Goal: Check status: Verify the current state of an ongoing process or item

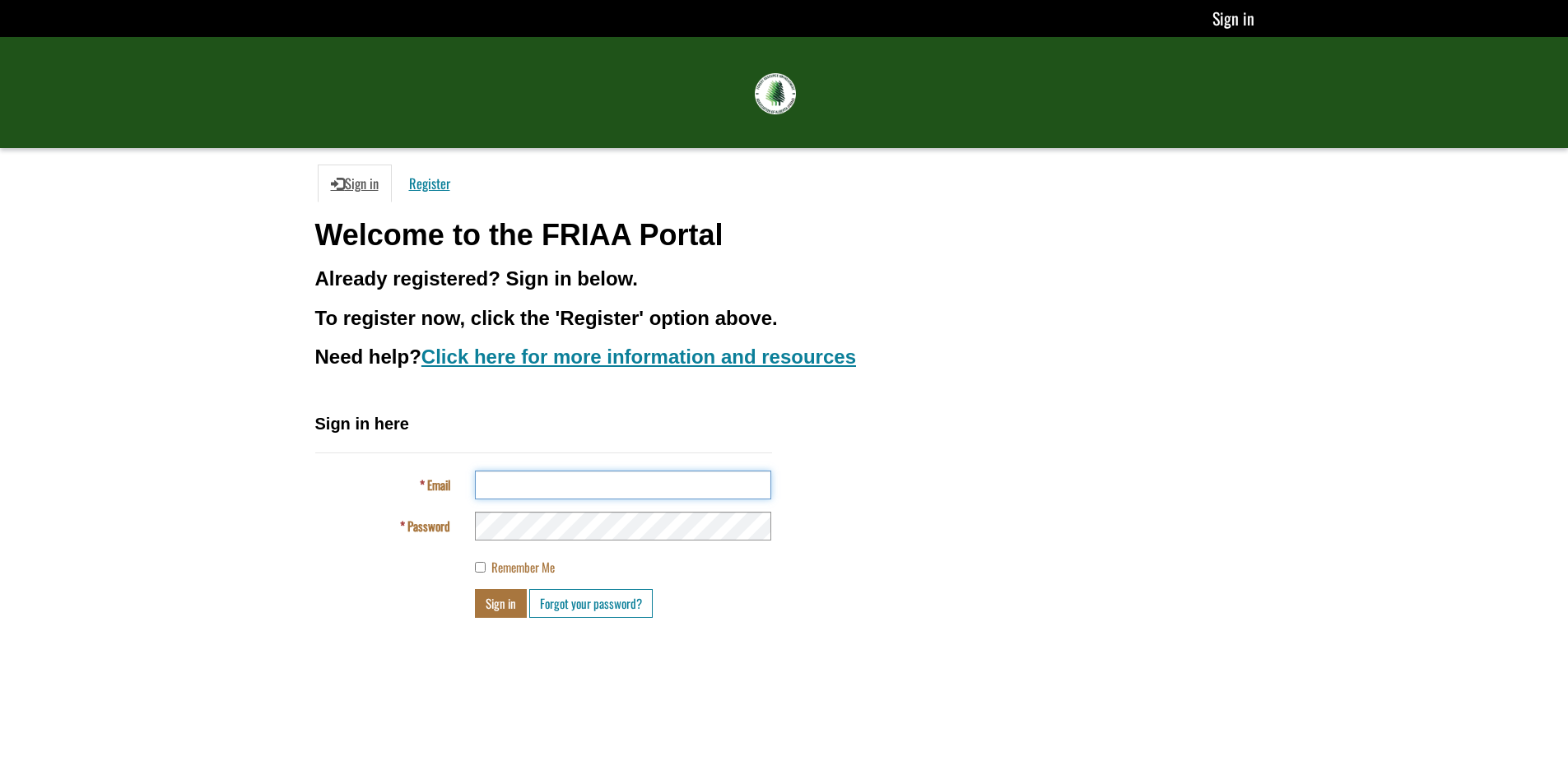
click at [563, 479] on input "Email" at bounding box center [623, 485] width 297 height 29
type input "**********"
click at [475, 590] on button "Sign in" at bounding box center [501, 604] width 52 height 29
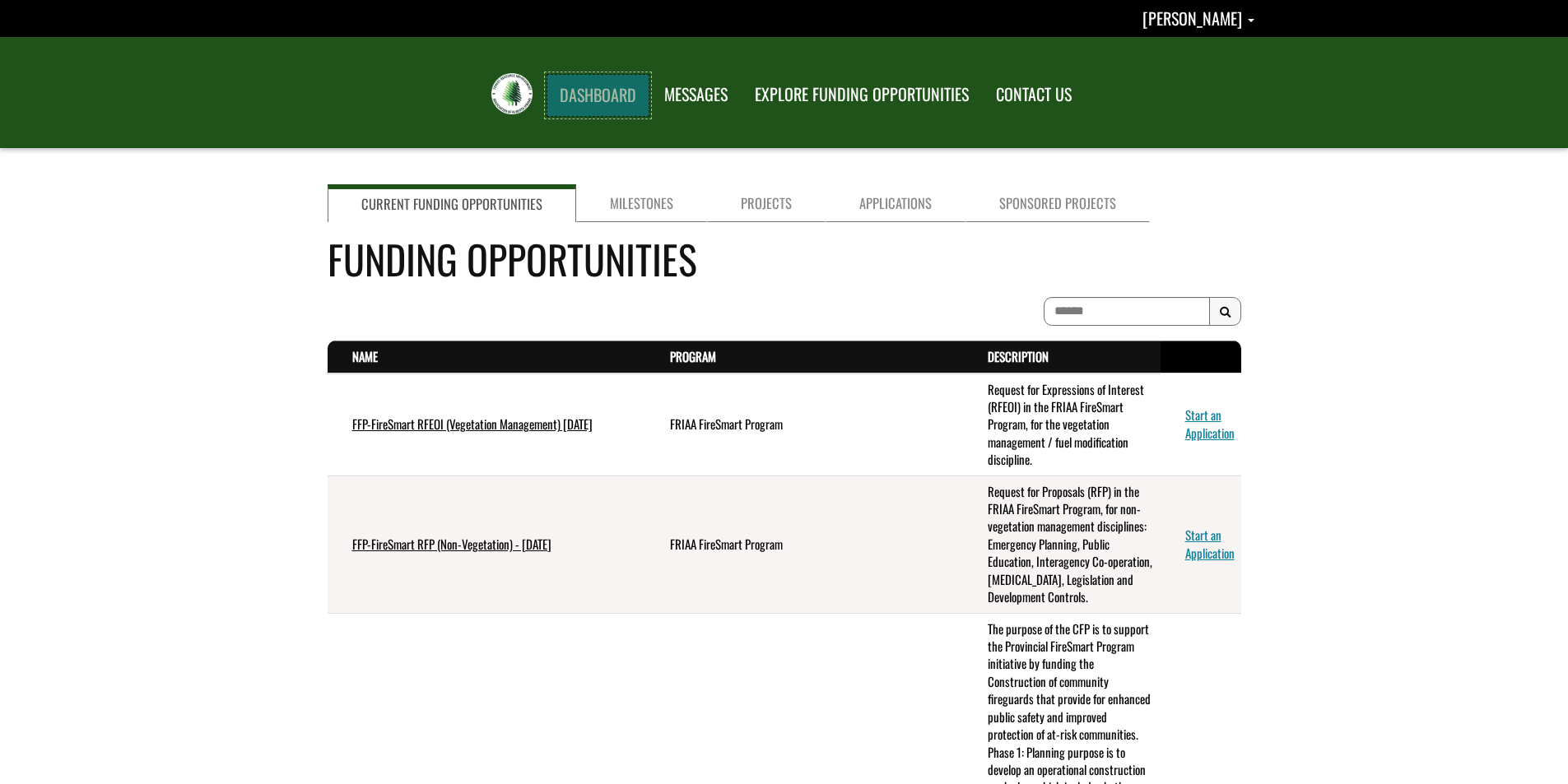
click at [628, 96] on link "DASHBOARD" at bounding box center [598, 95] width 103 height 43
click at [651, 198] on link "Milestones" at bounding box center [642, 202] width 131 height 38
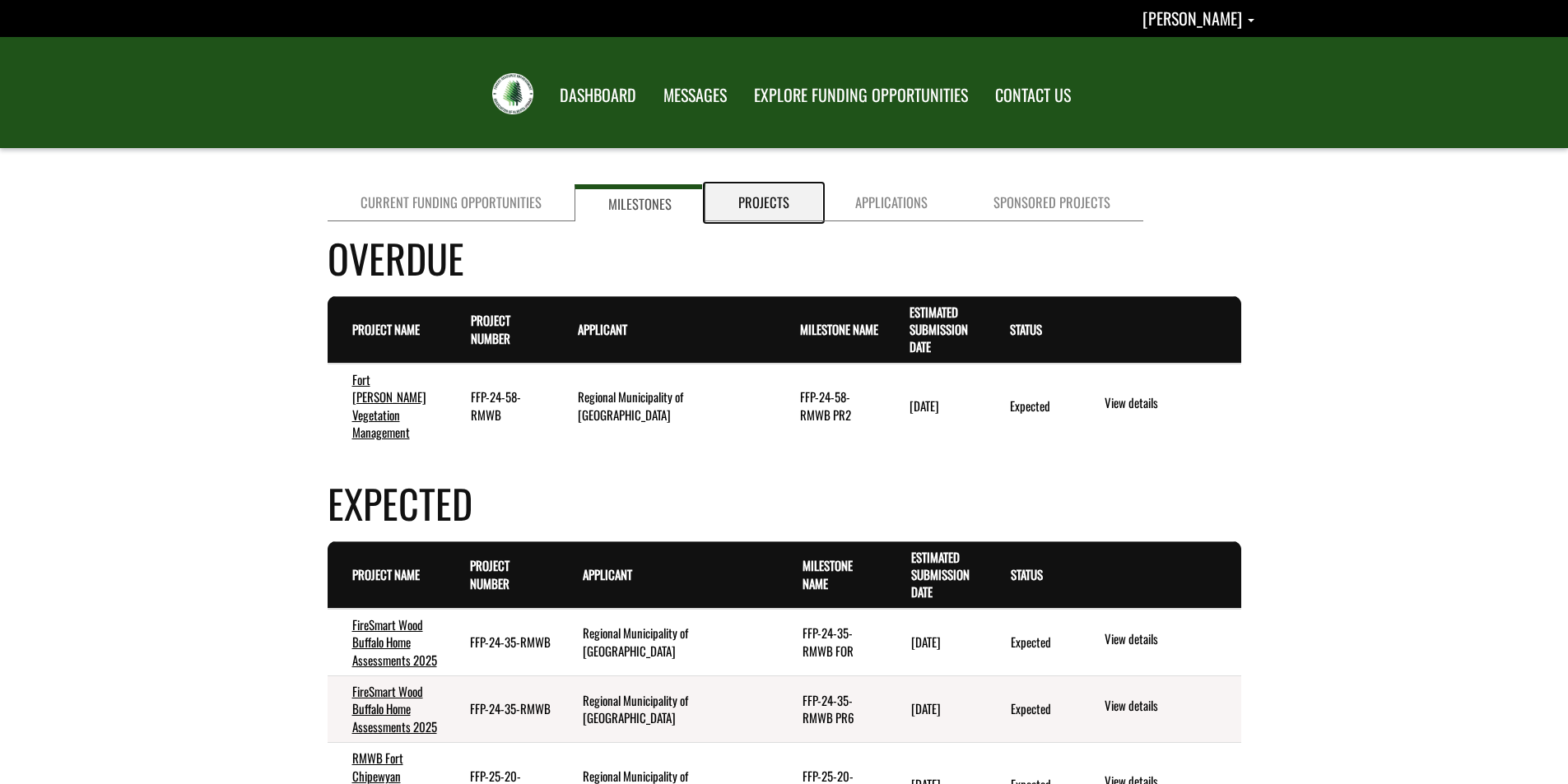
click at [756, 198] on link "Projects" at bounding box center [763, 202] width 117 height 37
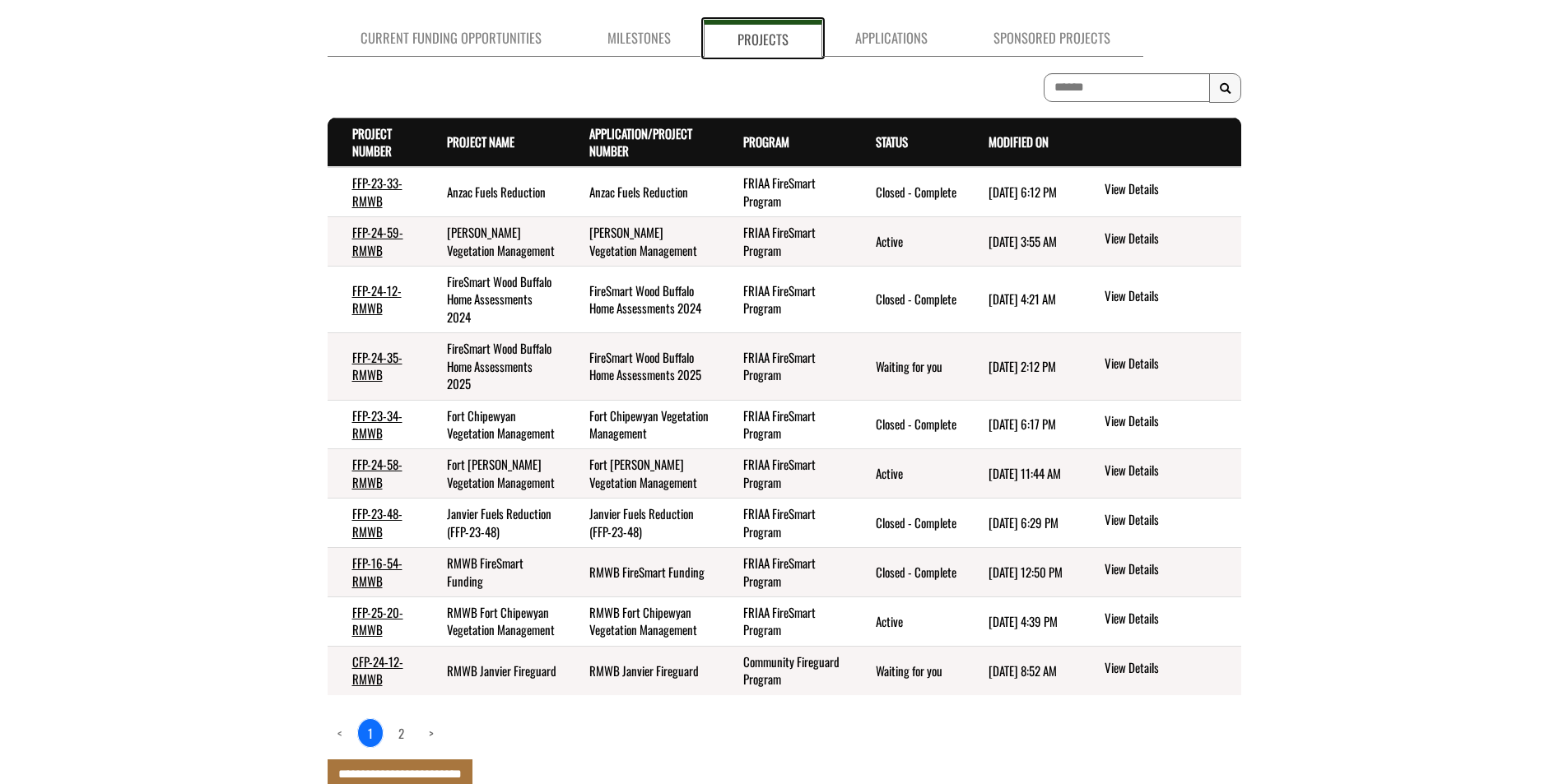
scroll to position [247, 0]
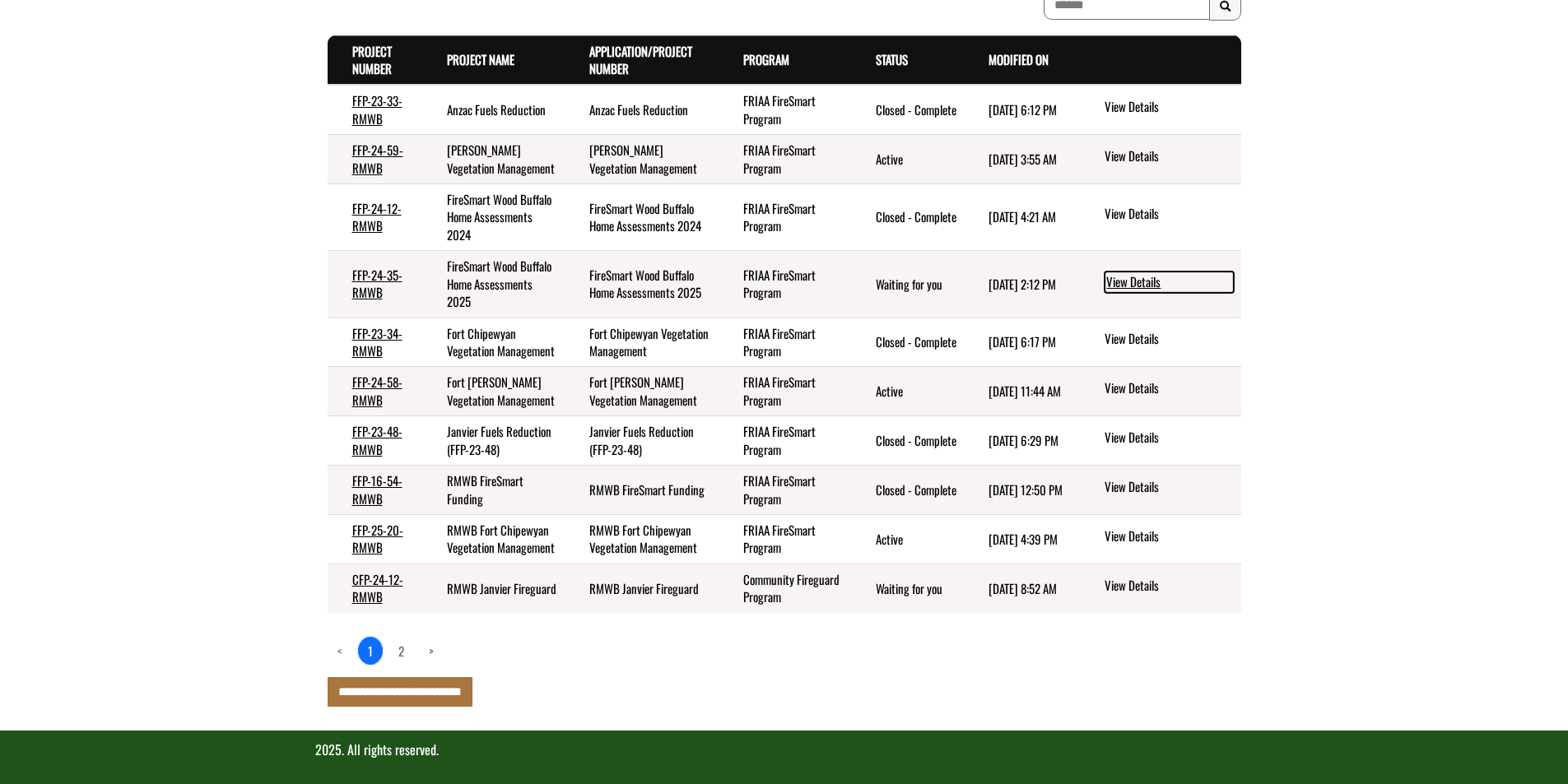
click at [1130, 283] on link "View Details" at bounding box center [1169, 282] width 129 height 21
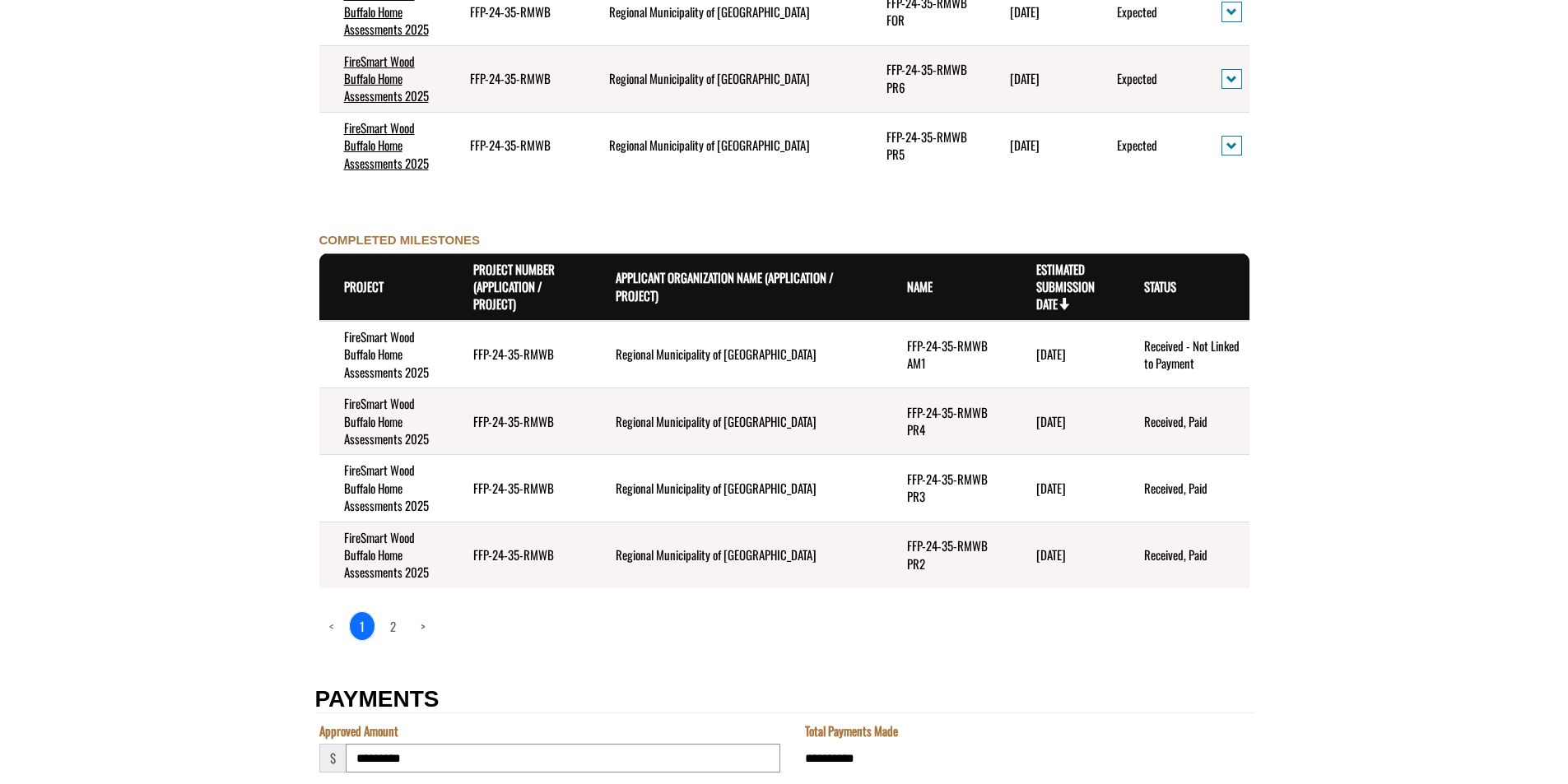
scroll to position [1893, 0]
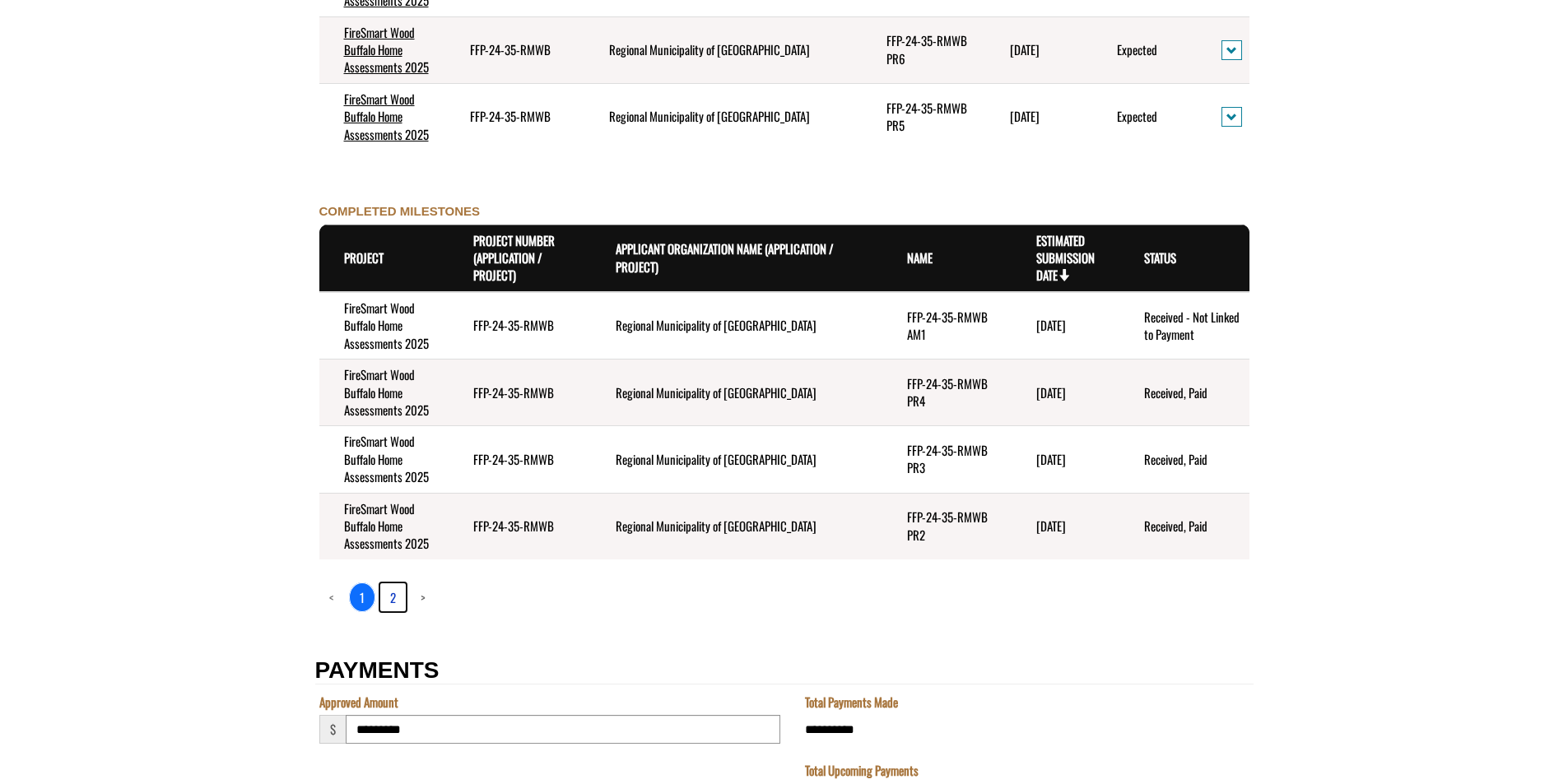
click at [395, 597] on link "2" at bounding box center [393, 597] width 26 height 28
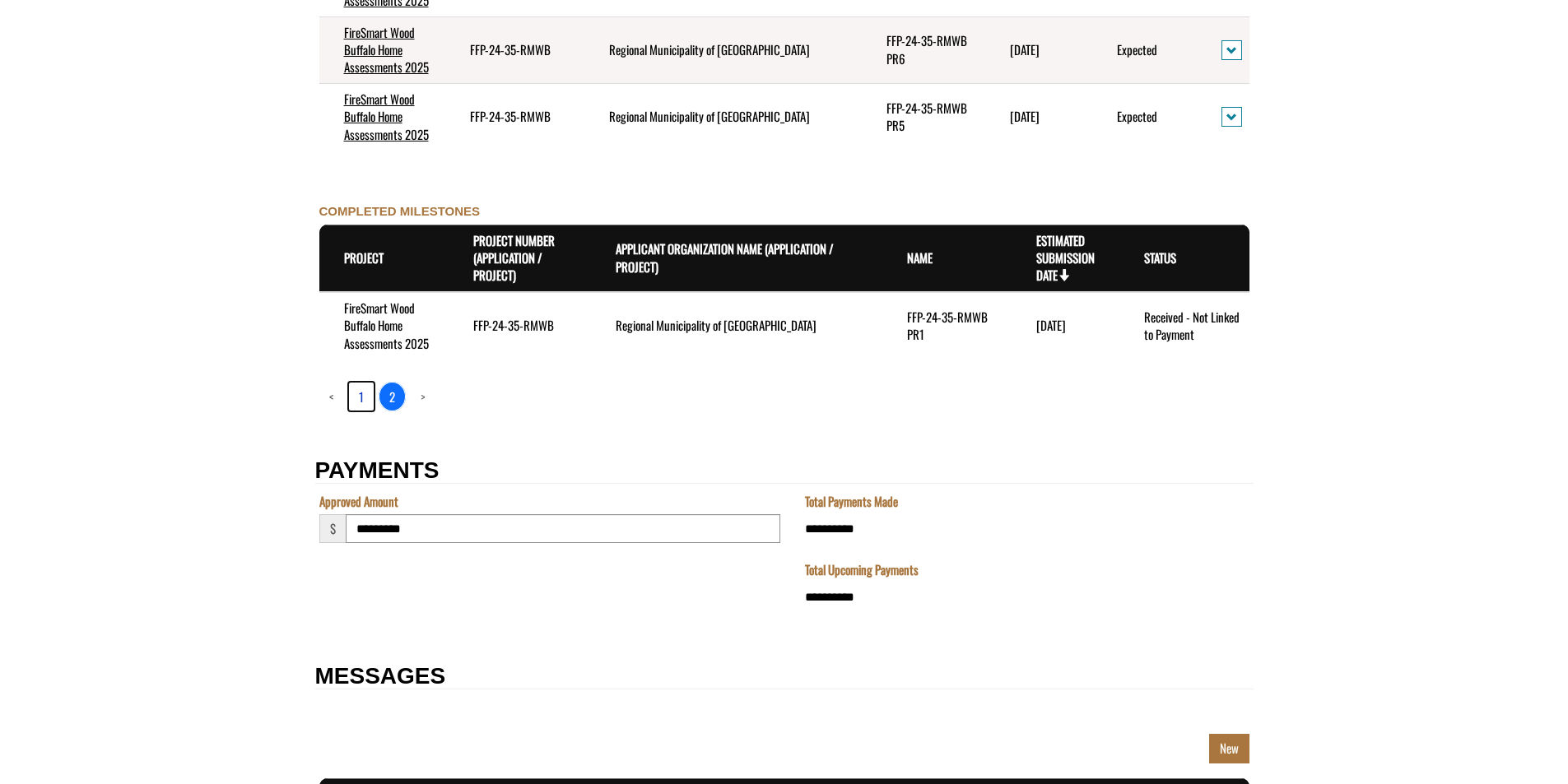
click at [359, 397] on link "1" at bounding box center [361, 397] width 25 height 28
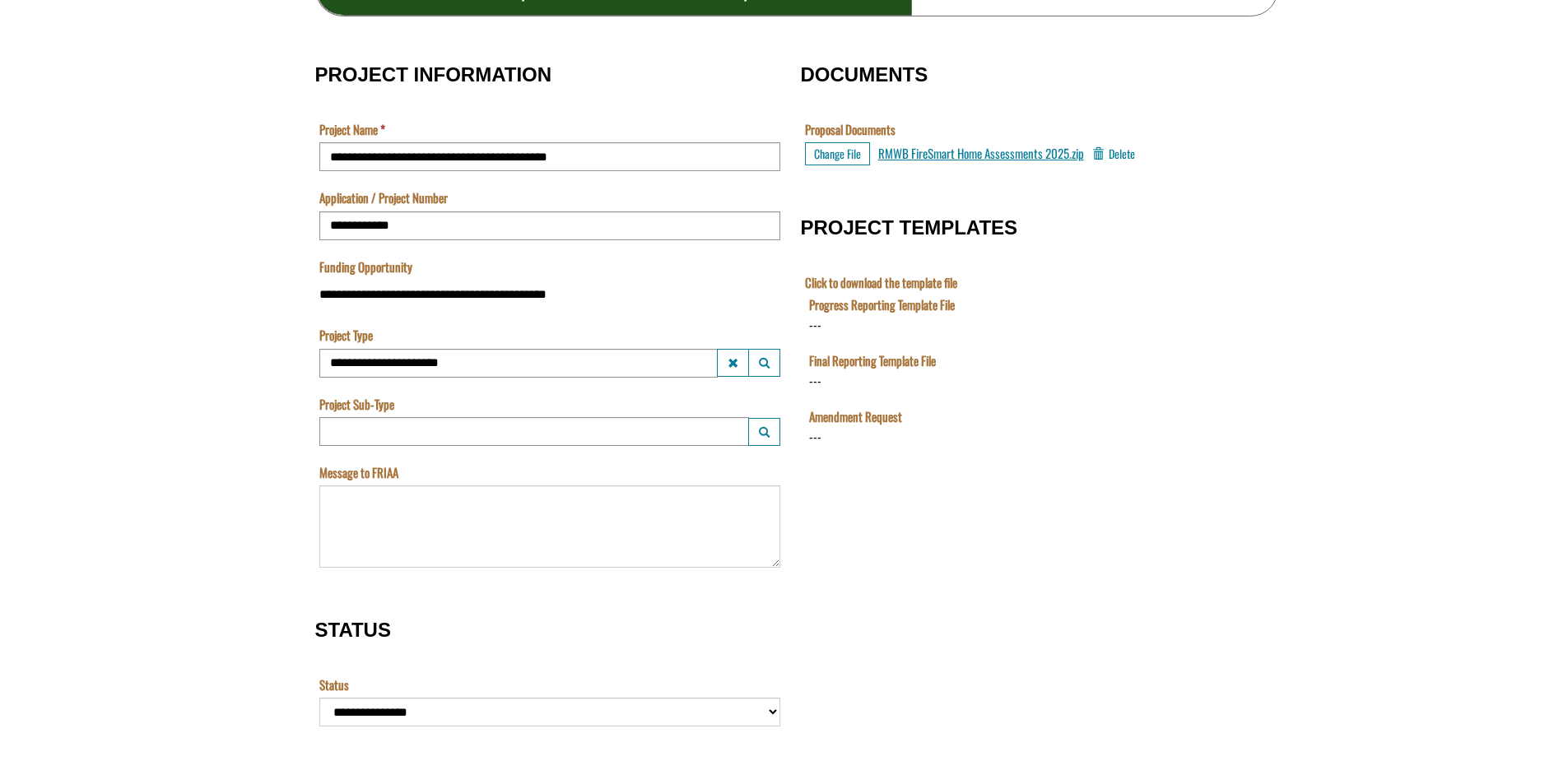
scroll to position [446, 0]
